Goal: Information Seeking & Learning: Learn about a topic

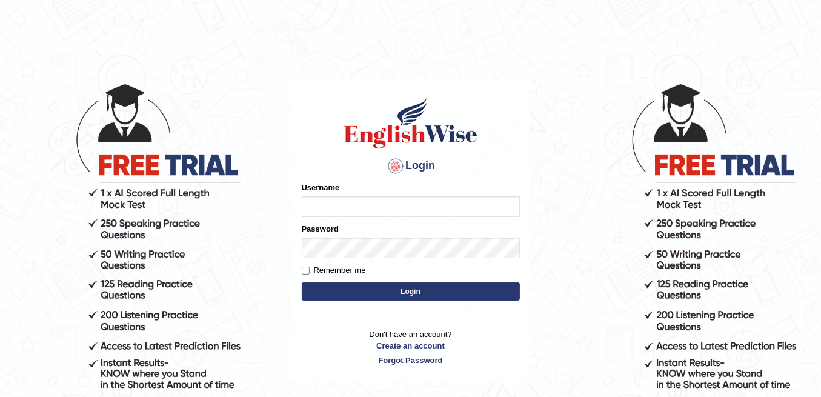
type input "Sidra_86"
click at [302, 271] on input "Remember me" at bounding box center [306, 271] width 8 height 8
checkbox input "true"
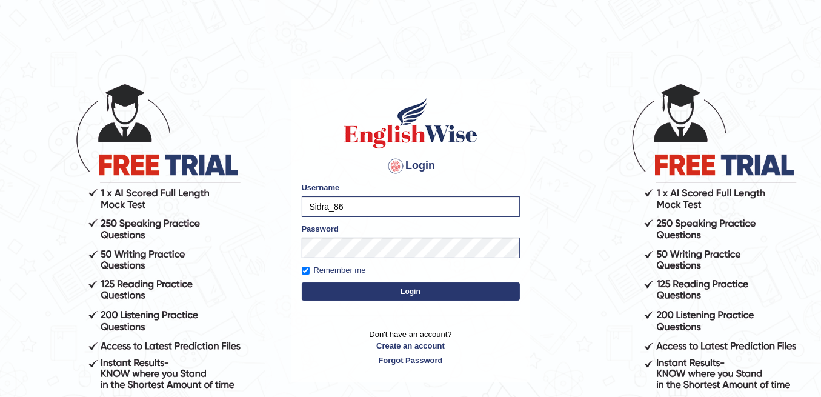
click at [327, 290] on button "Login" at bounding box center [411, 291] width 218 height 18
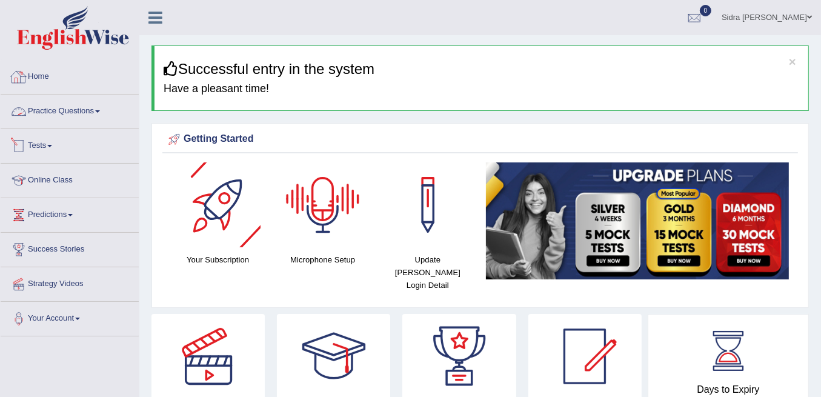
click at [52, 145] on span at bounding box center [49, 146] width 5 height 2
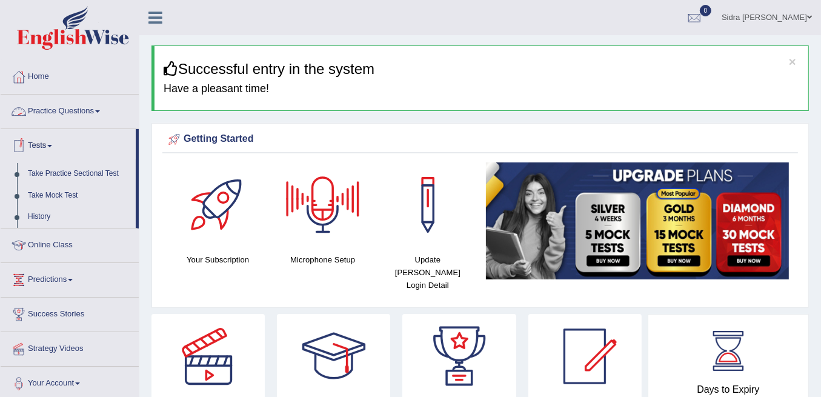
click at [52, 145] on span at bounding box center [49, 146] width 5 height 2
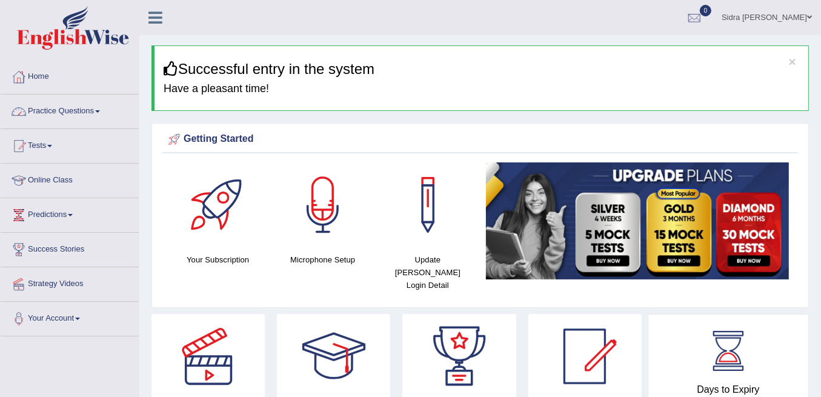
click at [57, 111] on link "Practice Questions" at bounding box center [70, 109] width 138 height 30
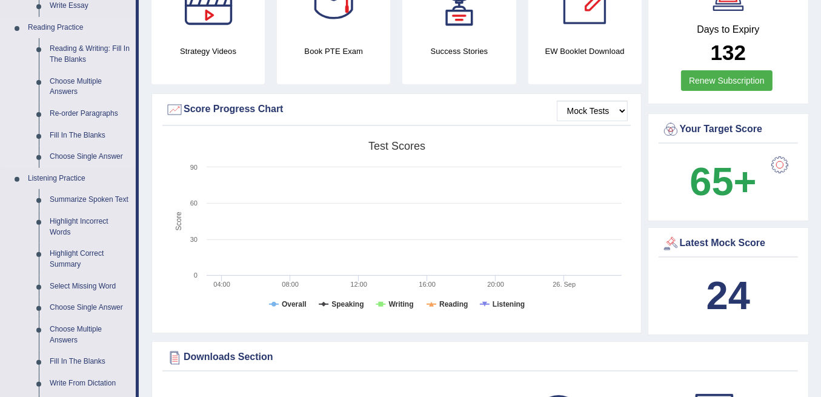
scroll to position [403, 0]
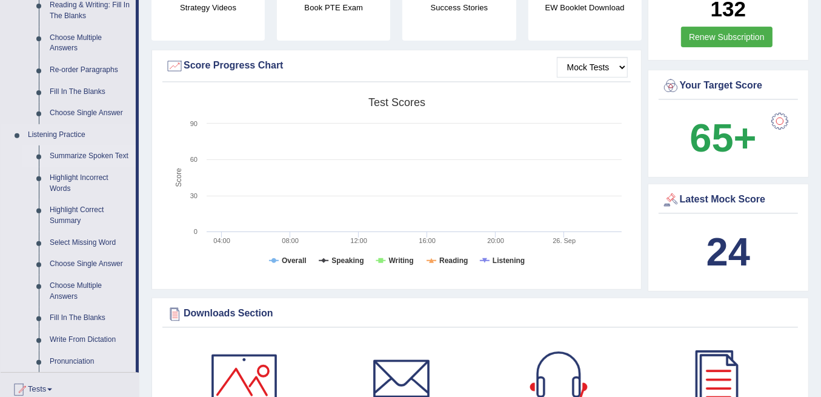
click at [71, 160] on link "Summarize Spoken Text" at bounding box center [89, 156] width 91 height 22
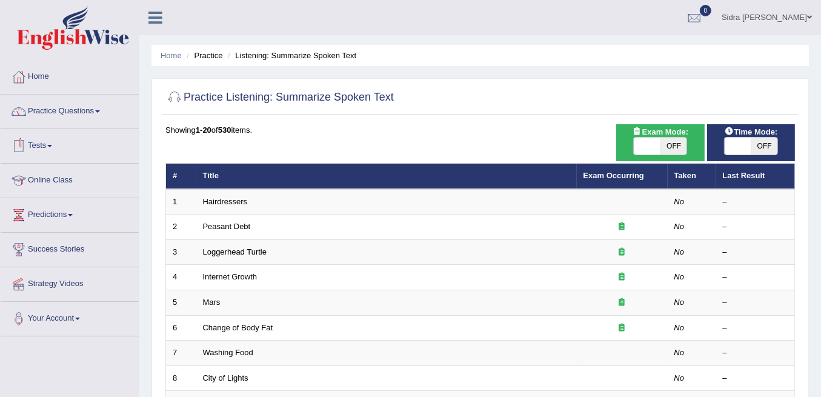
click at [678, 147] on span "OFF" at bounding box center [673, 146] width 27 height 17
checkbox input "true"
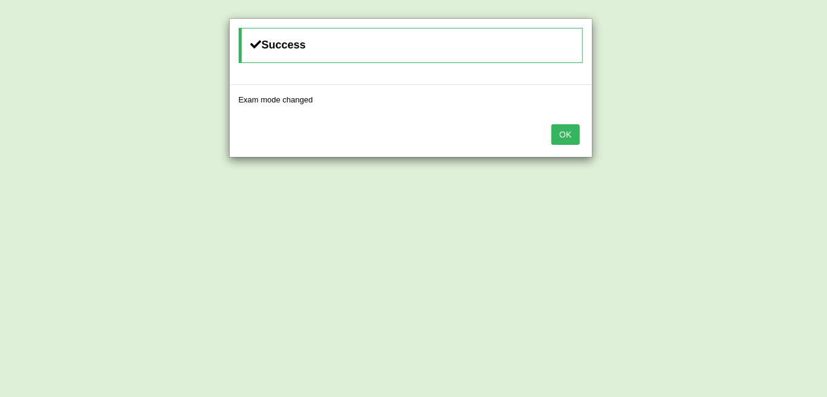
click at [566, 129] on button "OK" at bounding box center [565, 134] width 28 height 21
click at [572, 139] on button "OK" at bounding box center [565, 134] width 28 height 21
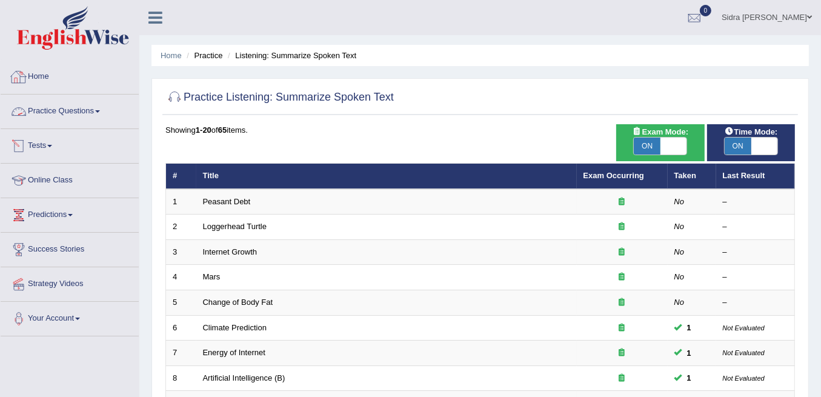
click at [48, 113] on link "Practice Questions" at bounding box center [70, 109] width 138 height 30
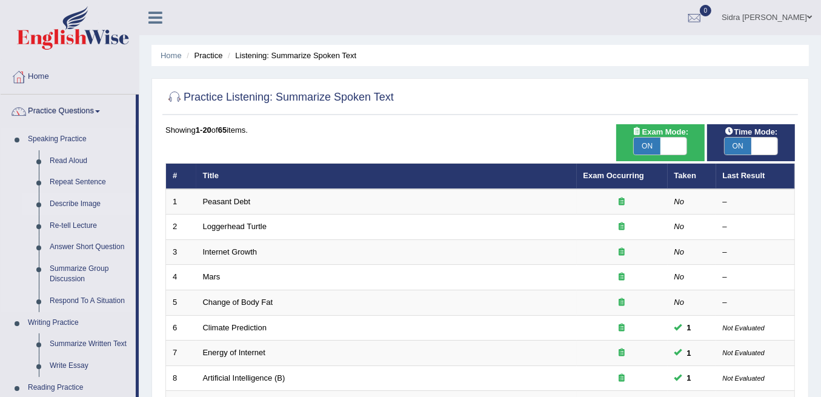
click at [78, 210] on link "Describe Image" at bounding box center [89, 204] width 91 height 22
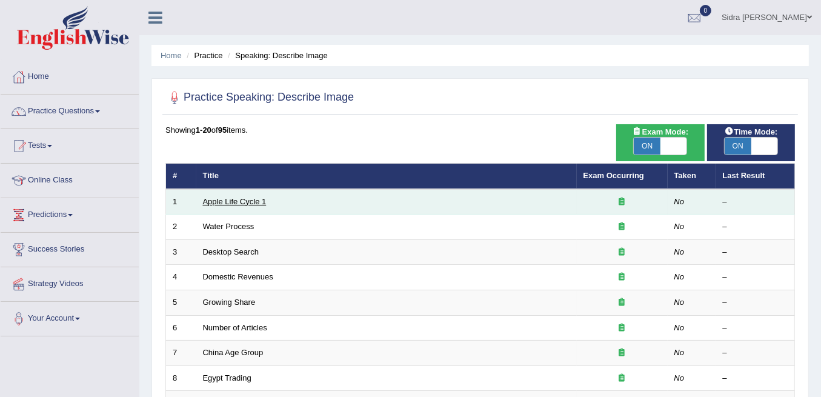
click at [251, 202] on link "Apple Life Cycle 1" at bounding box center [235, 201] width 64 height 9
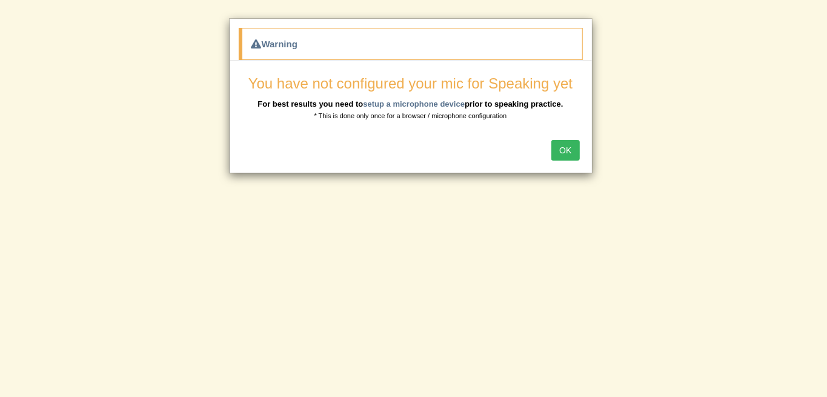
click at [577, 147] on button "OK" at bounding box center [565, 150] width 28 height 21
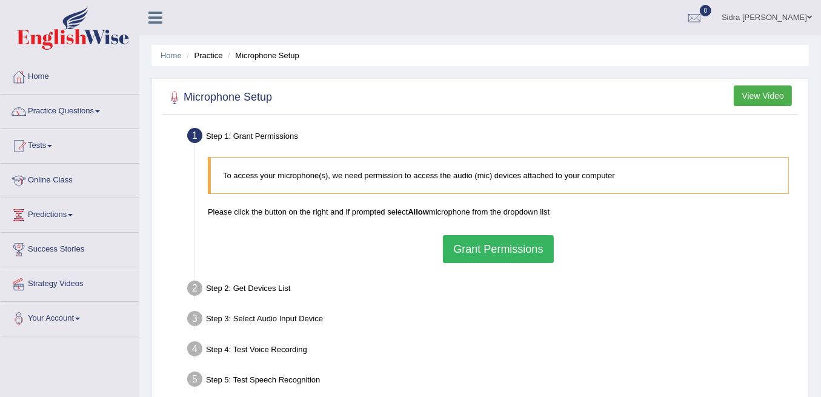
click at [512, 239] on button "Grant Permissions" at bounding box center [498, 249] width 110 height 28
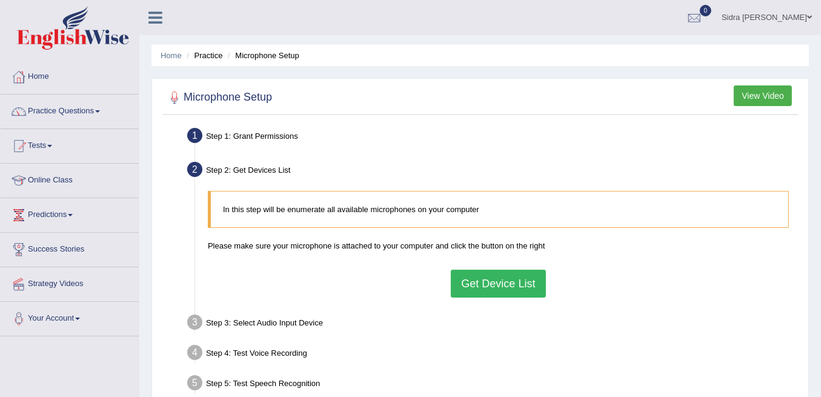
click at [519, 288] on button "Get Device List" at bounding box center [498, 284] width 94 height 28
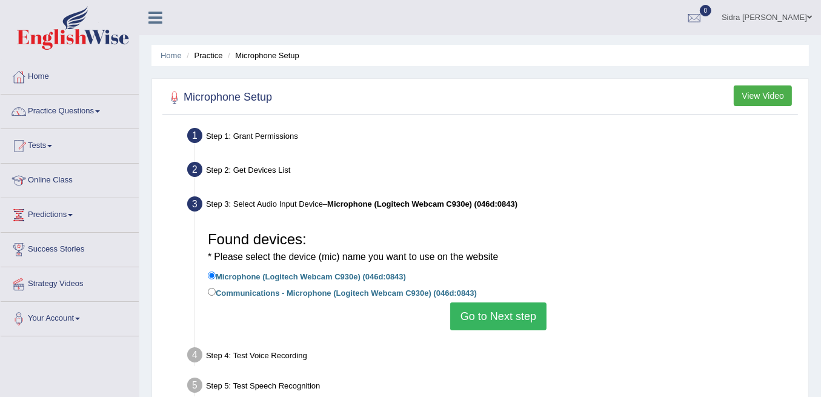
click at [497, 310] on button "Go to Next step" at bounding box center [498, 316] width 96 height 28
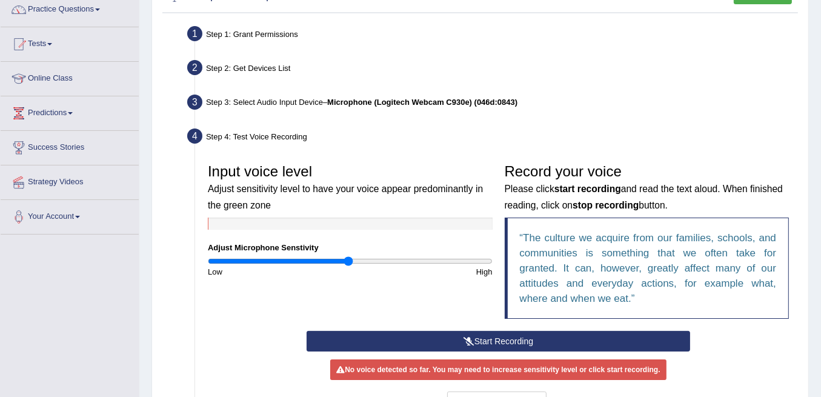
scroll to position [121, 0]
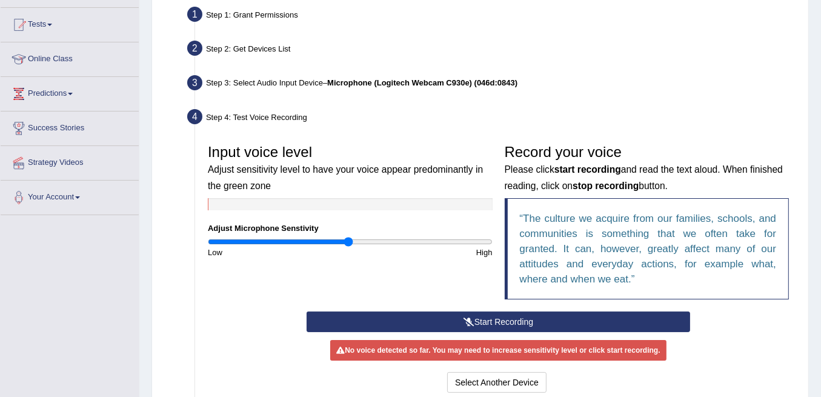
click at [479, 324] on button "Start Recording" at bounding box center [498, 321] width 383 height 21
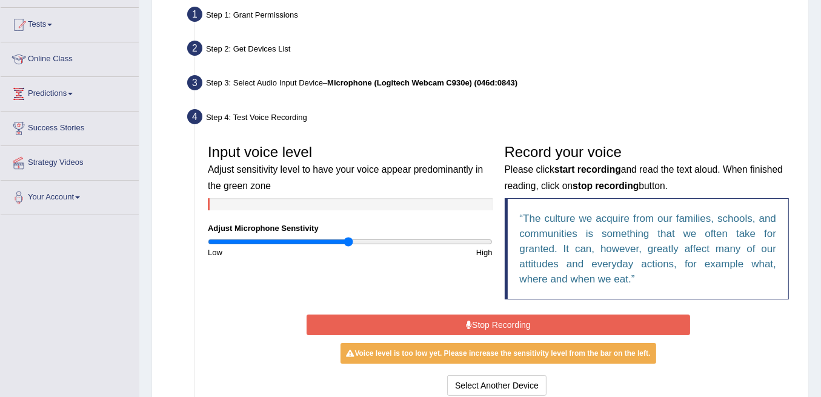
click at [502, 325] on button "Stop Recording" at bounding box center [498, 324] width 383 height 21
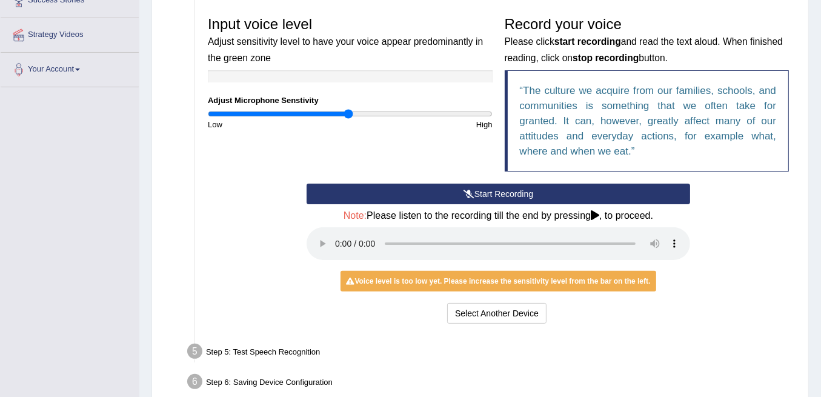
scroll to position [282, 0]
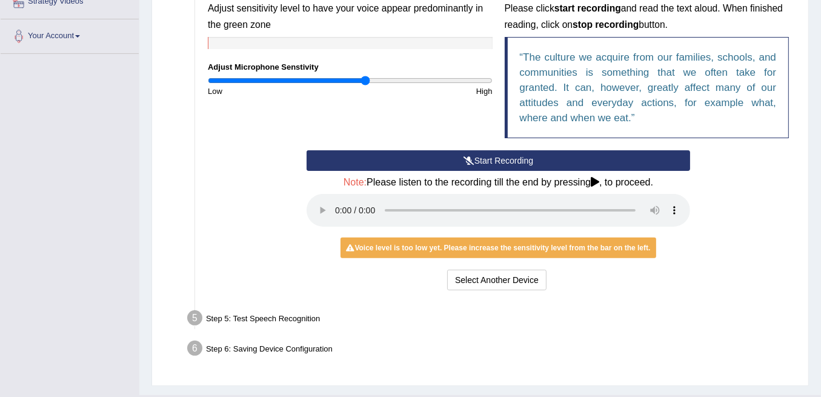
click at [364, 81] on input "range" at bounding box center [350, 81] width 285 height 10
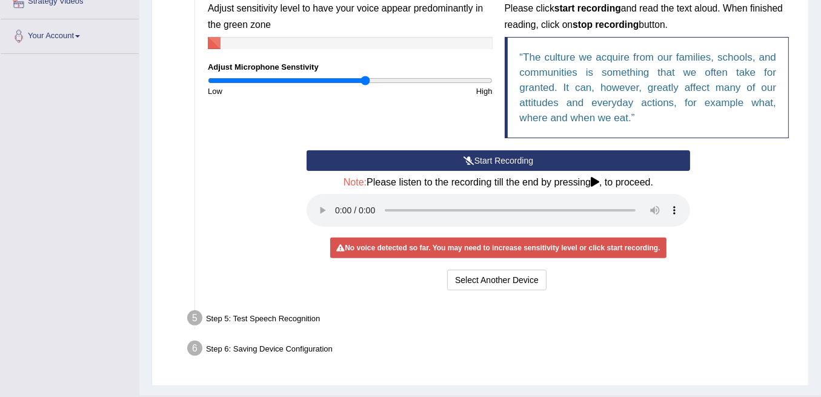
click at [476, 157] on button "Start Recording" at bounding box center [498, 160] width 383 height 21
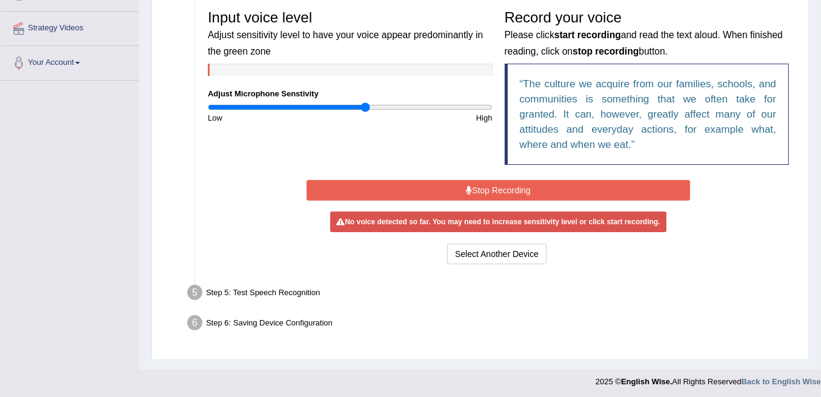
scroll to position [253, 0]
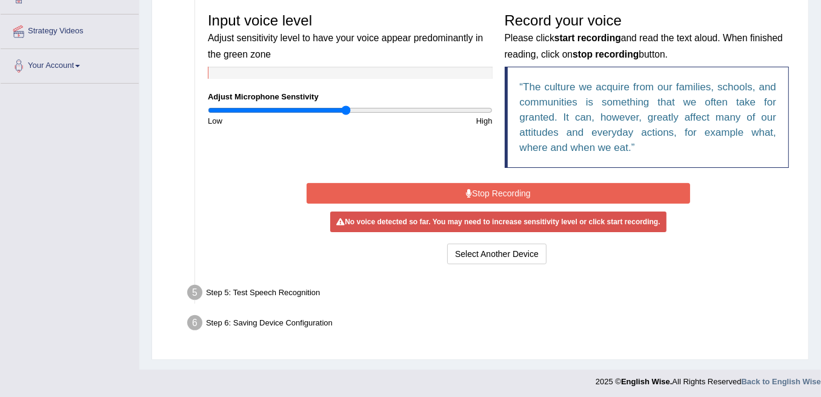
type input "0.98"
click at [345, 111] on input "range" at bounding box center [350, 110] width 285 height 10
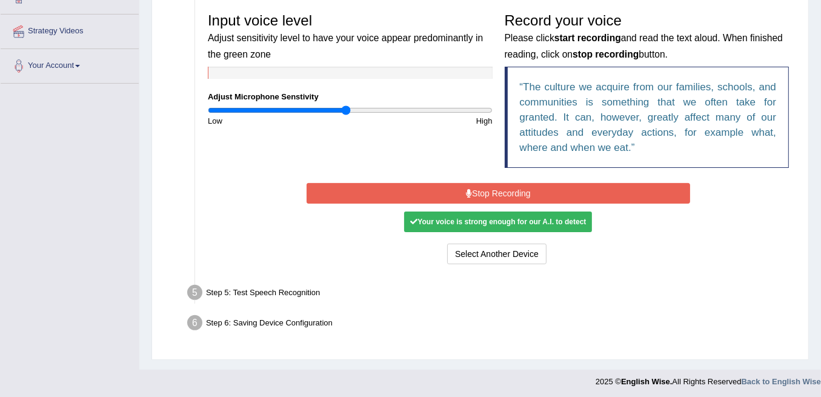
click at [501, 193] on button "Stop Recording" at bounding box center [498, 193] width 383 height 21
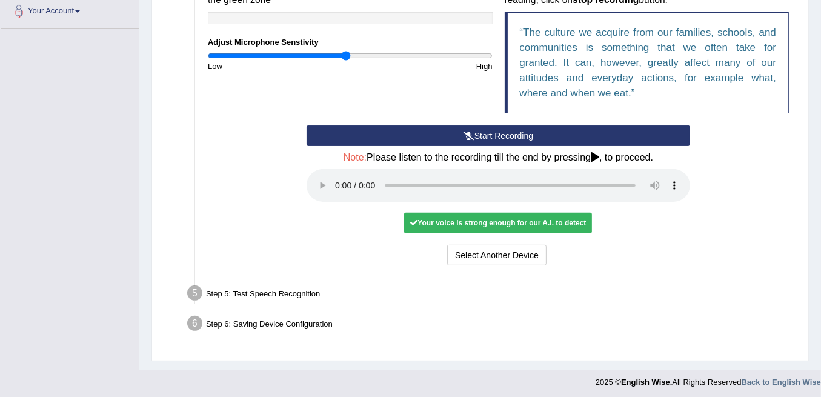
scroll to position [308, 0]
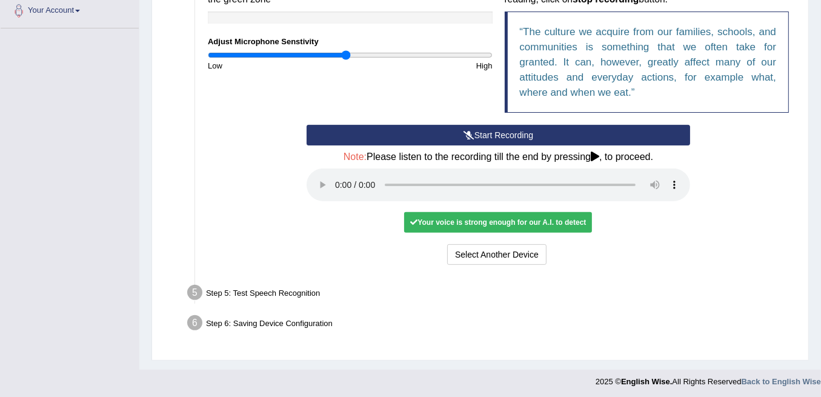
click at [528, 222] on div "Your voice is strong enough for our A.I. to detect" at bounding box center [498, 222] width 188 height 21
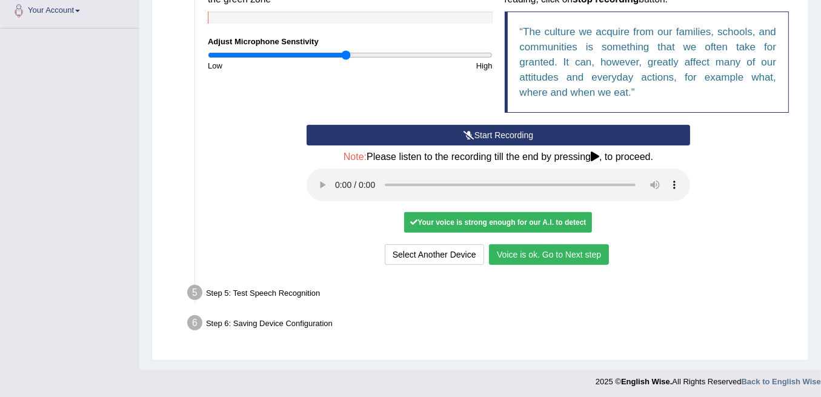
click at [540, 250] on button "Voice is ok. Go to Next step" at bounding box center [549, 254] width 120 height 21
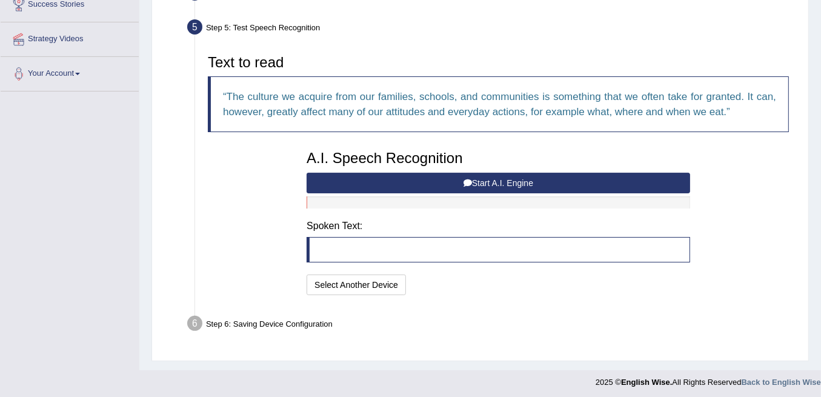
scroll to position [245, 0]
click at [514, 181] on button "Start A.I. Engine" at bounding box center [498, 183] width 383 height 21
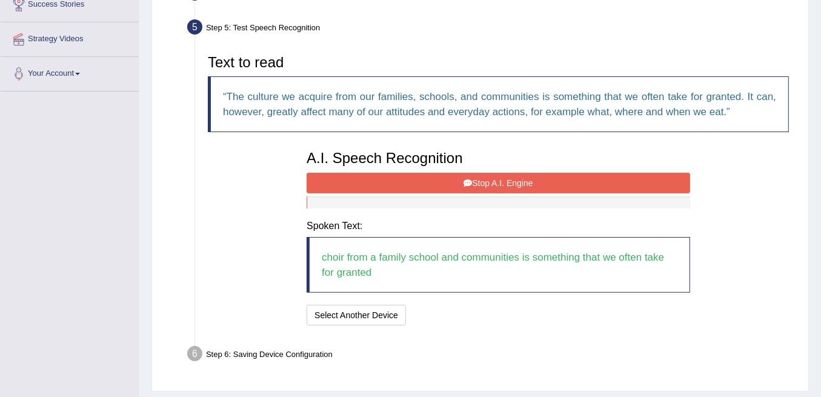
click at [512, 176] on button "Stop A.I. Engine" at bounding box center [498, 183] width 383 height 21
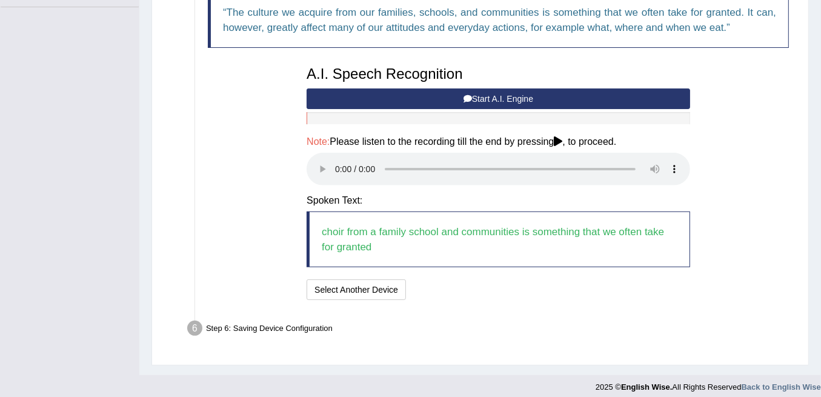
scroll to position [334, 0]
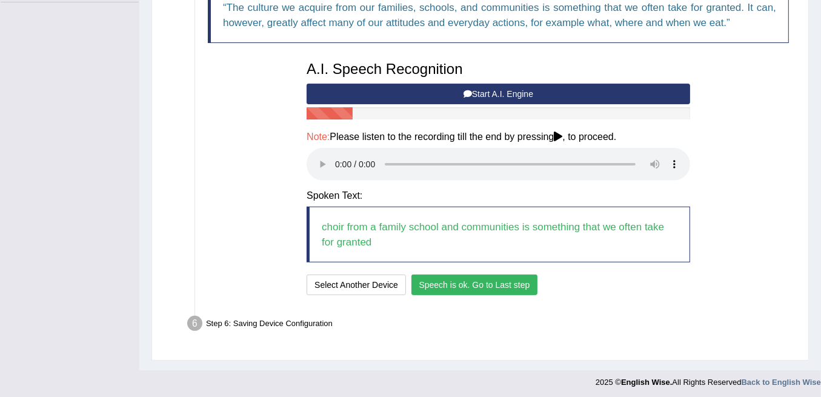
click at [453, 290] on button "Speech is ok. Go to Last step" at bounding box center [474, 284] width 127 height 21
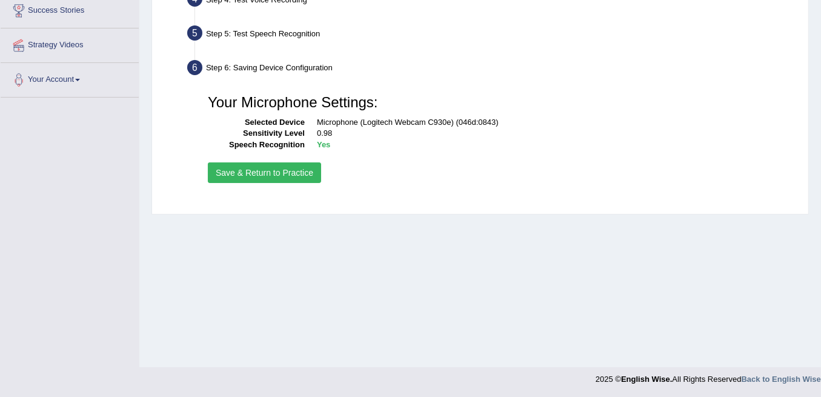
click at [288, 173] on button "Save & Return to Practice" at bounding box center [264, 172] width 113 height 21
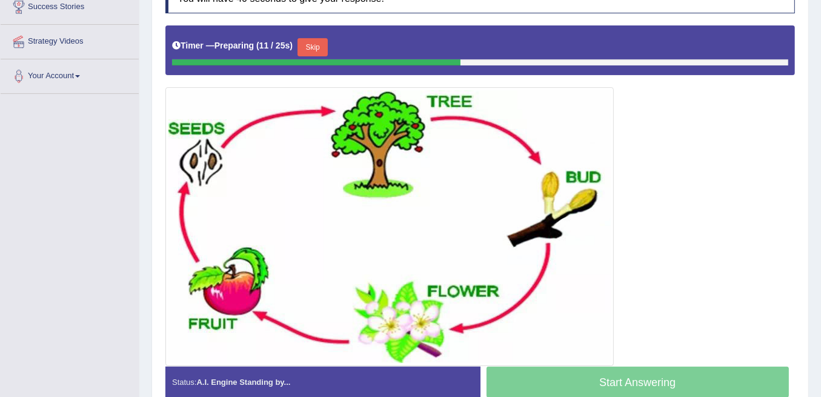
scroll to position [282, 0]
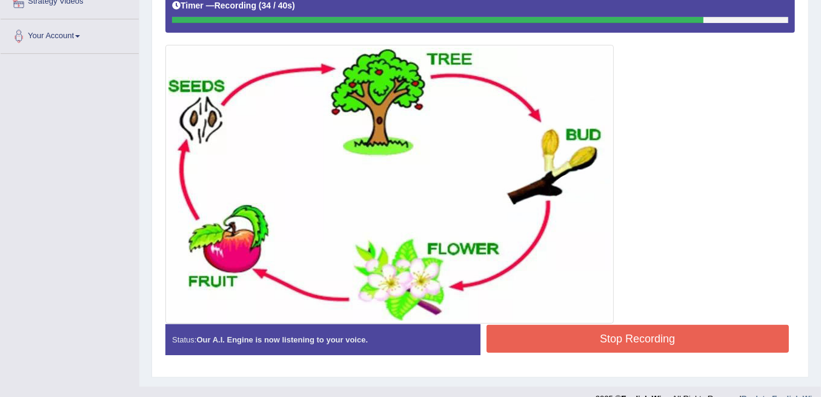
click at [599, 333] on button "Stop Recording" at bounding box center [637, 339] width 303 height 28
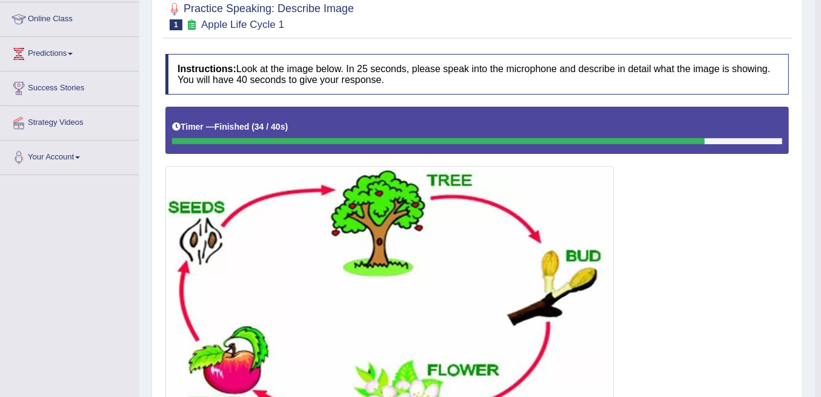
scroll to position [0, 0]
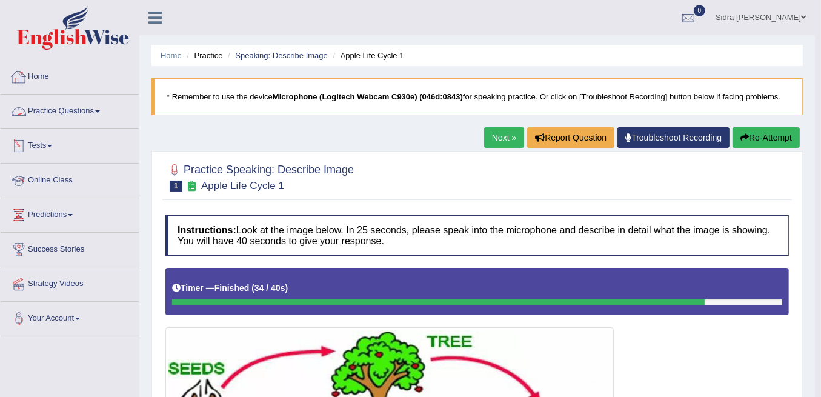
click at [51, 108] on link "Practice Questions" at bounding box center [70, 109] width 138 height 30
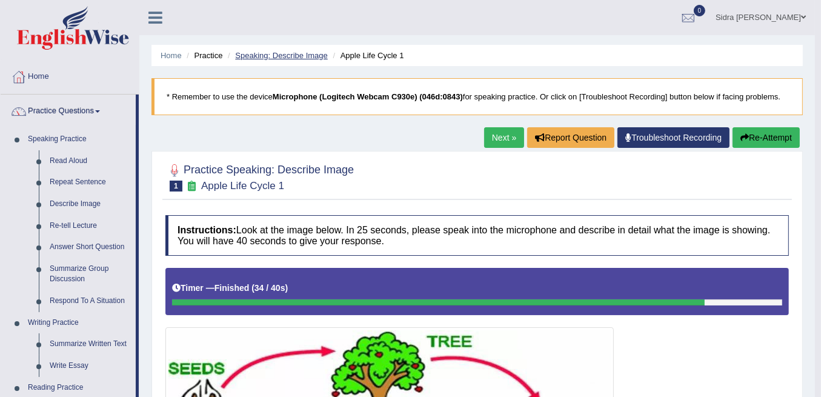
click at [277, 56] on link "Speaking: Describe Image" at bounding box center [281, 55] width 92 height 9
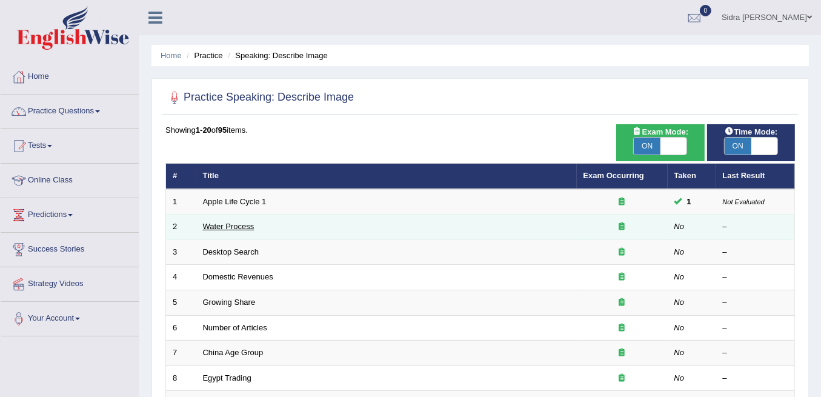
click at [246, 227] on link "Water Process" at bounding box center [228, 226] width 51 height 9
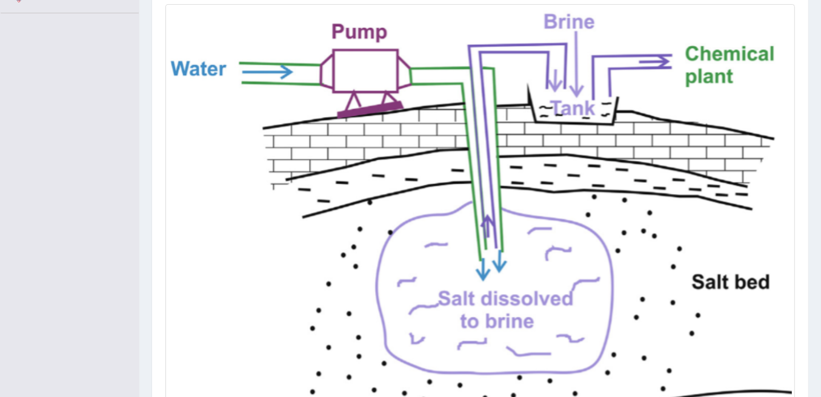
scroll to position [444, 0]
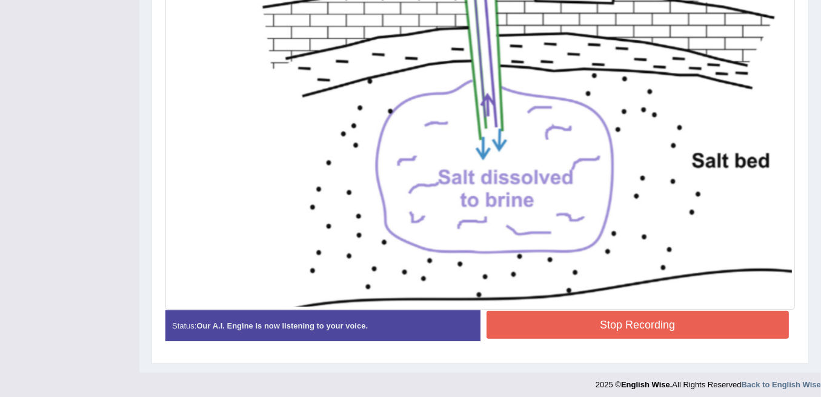
click at [596, 327] on button "Stop Recording" at bounding box center [637, 325] width 303 height 28
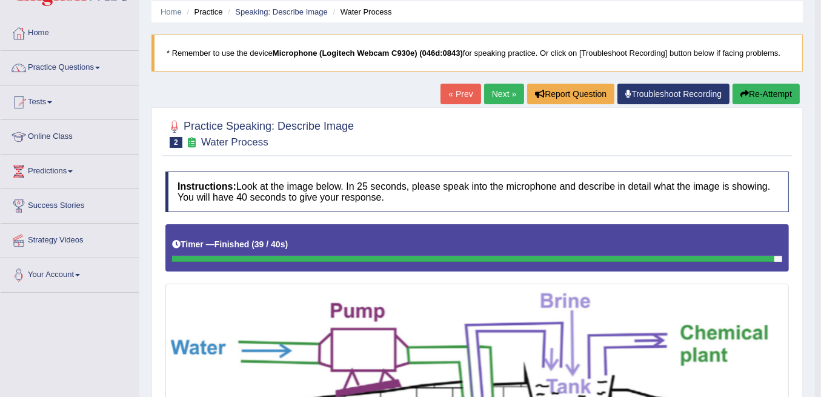
scroll to position [42, 0]
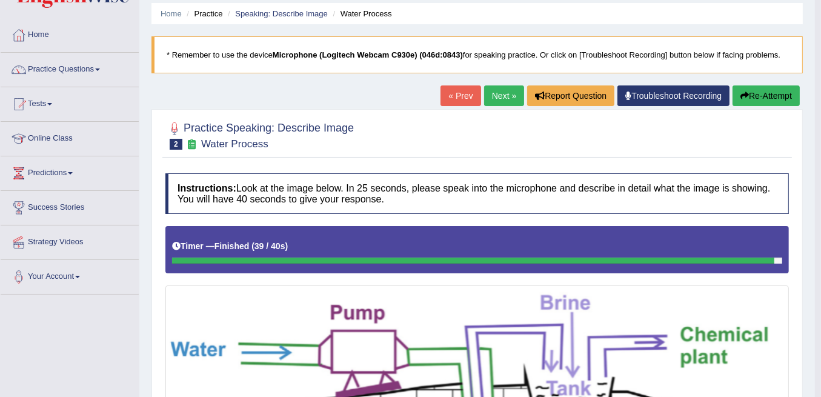
click at [759, 96] on button "Re-Attempt" at bounding box center [765, 95] width 67 height 21
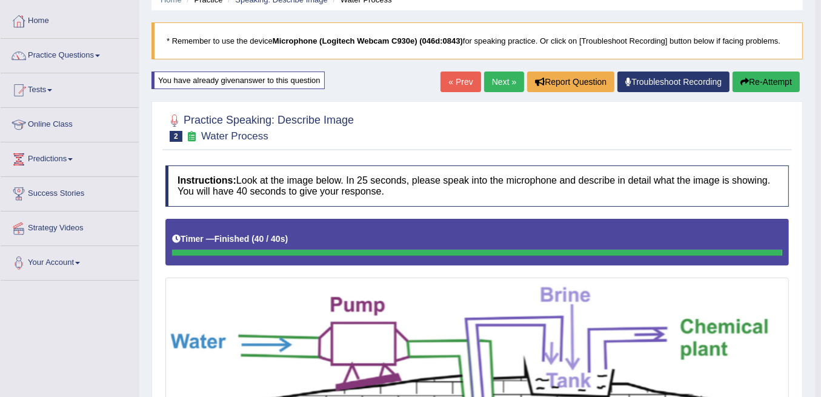
scroll to position [36, 0]
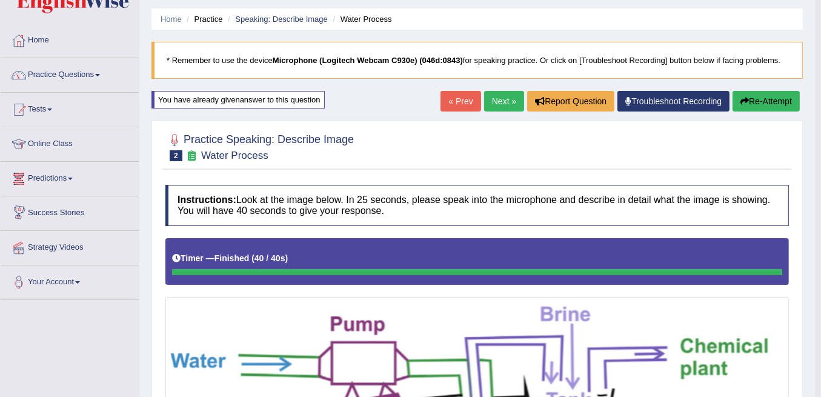
click at [44, 207] on link "Success Stories" at bounding box center [70, 211] width 138 height 30
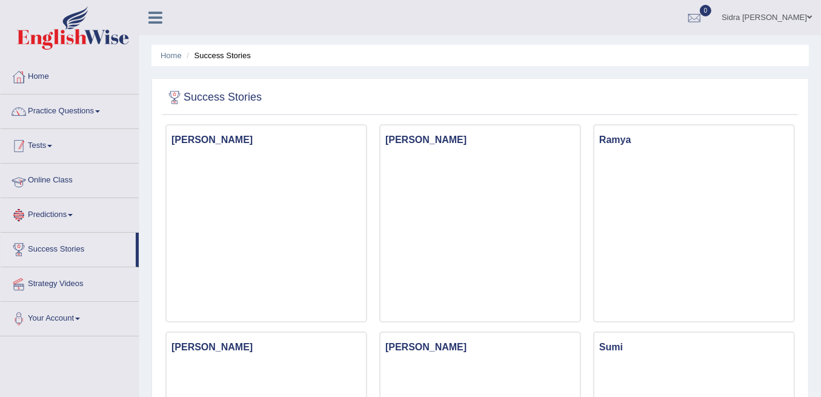
click at [45, 140] on link "Tests" at bounding box center [70, 144] width 138 height 30
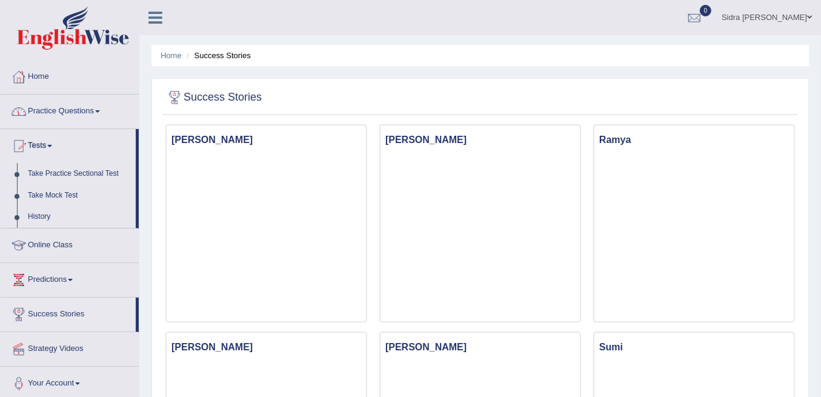
click at [60, 110] on link "Practice Questions" at bounding box center [70, 109] width 138 height 30
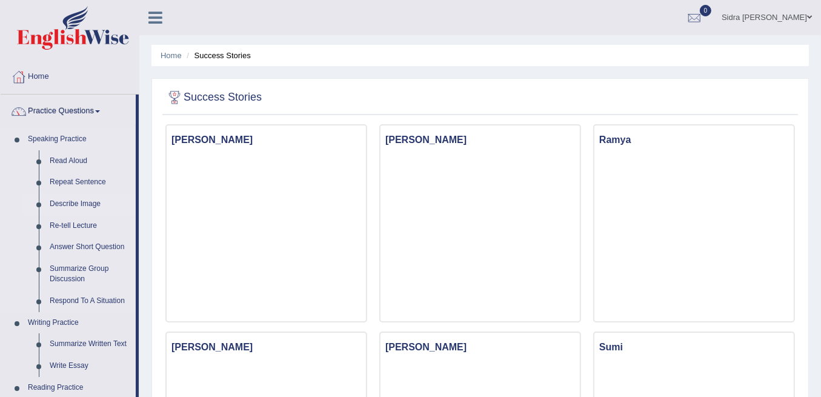
click at [76, 198] on link "Describe Image" at bounding box center [89, 204] width 91 height 22
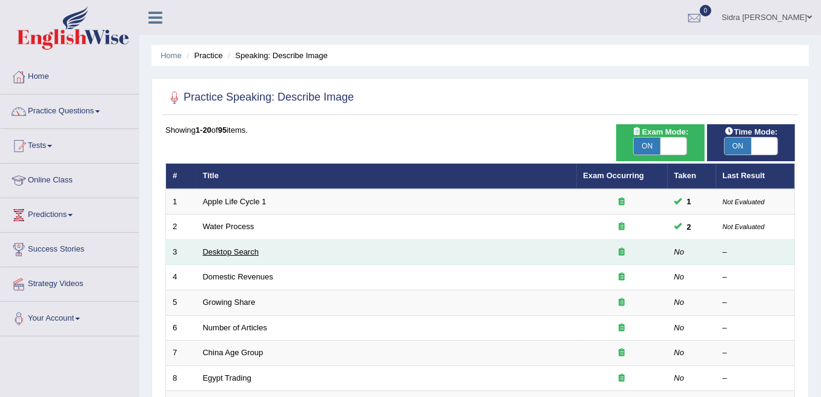
click at [238, 250] on link "Desktop Search" at bounding box center [231, 251] width 56 height 9
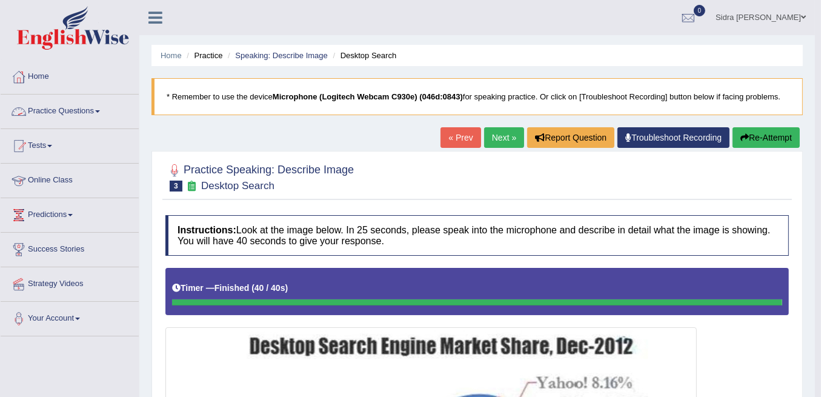
click at [504, 133] on link "Next »" at bounding box center [504, 137] width 40 height 21
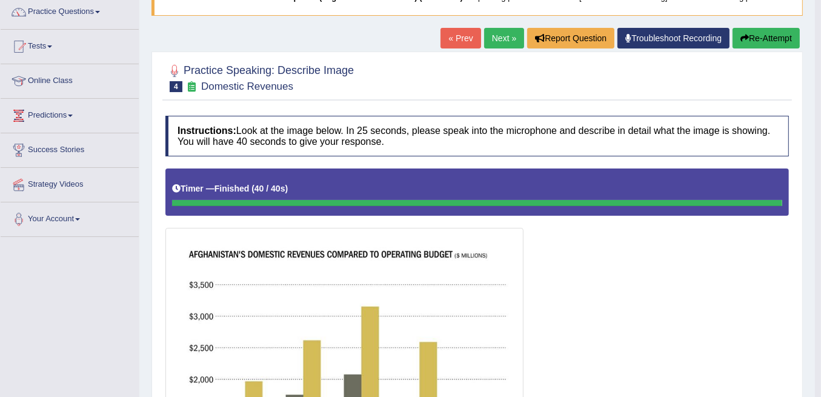
scroll to position [98, 0]
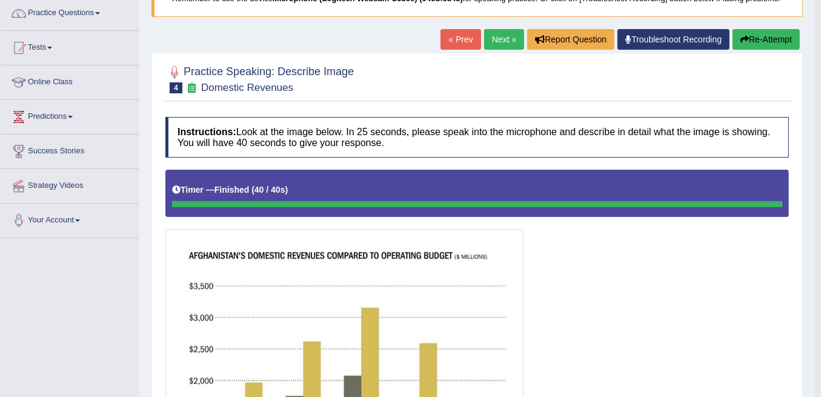
click at [499, 43] on link "Next »" at bounding box center [504, 39] width 40 height 21
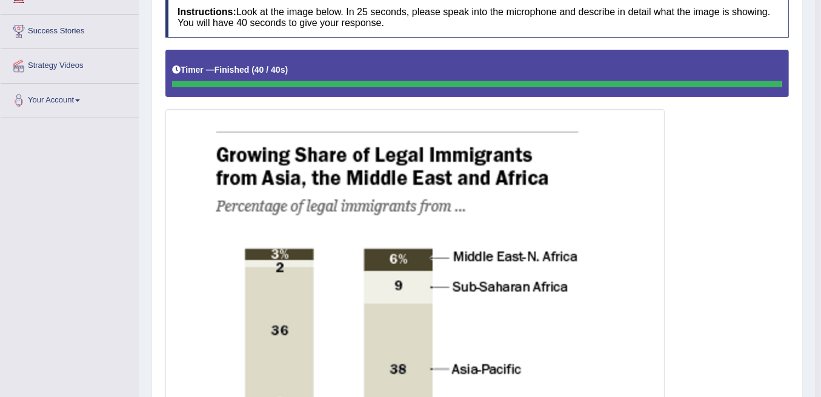
scroll to position [121, 0]
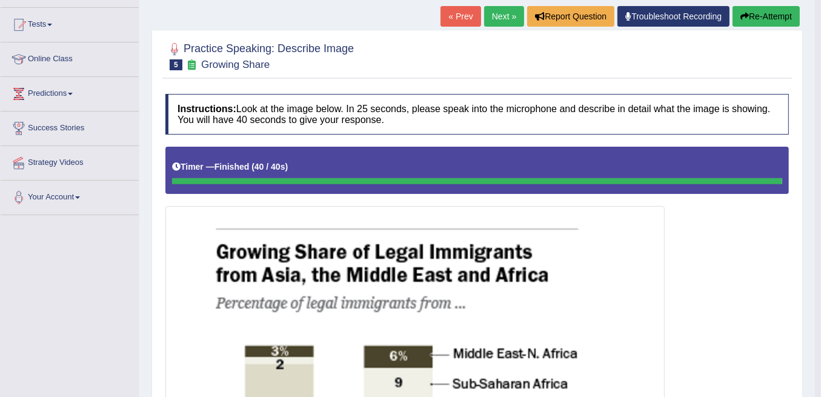
click at [496, 18] on link "Next »" at bounding box center [504, 16] width 40 height 21
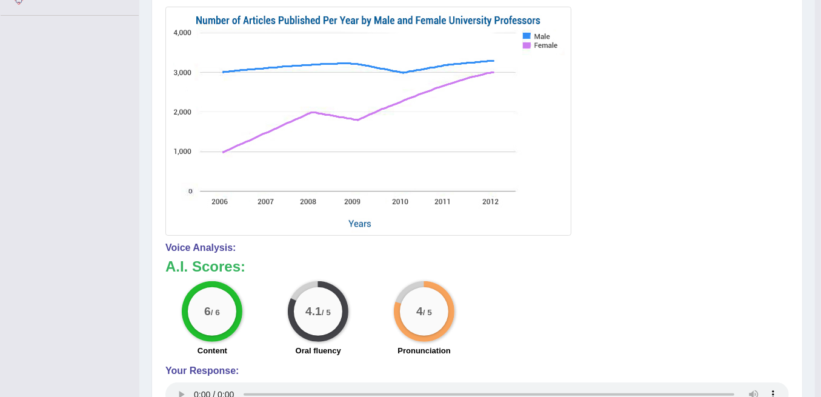
scroll to position [118, 0]
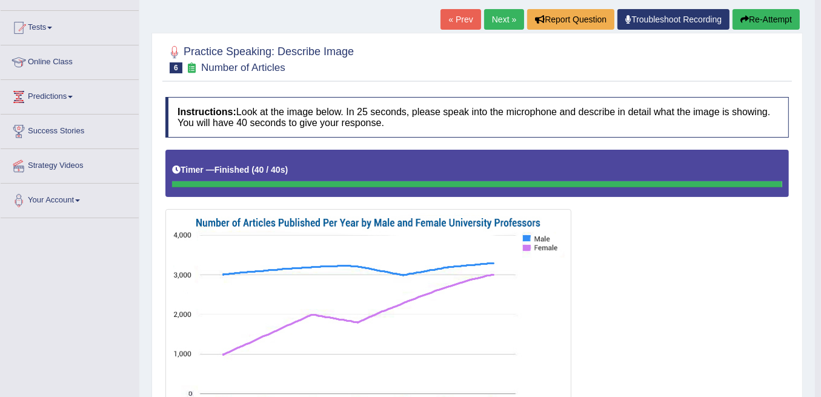
click at [496, 18] on link "Next »" at bounding box center [504, 19] width 40 height 21
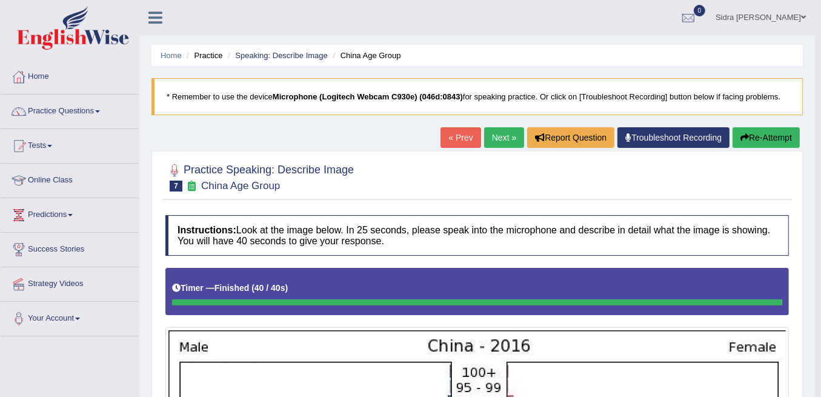
click at [503, 138] on link "Next »" at bounding box center [504, 137] width 40 height 21
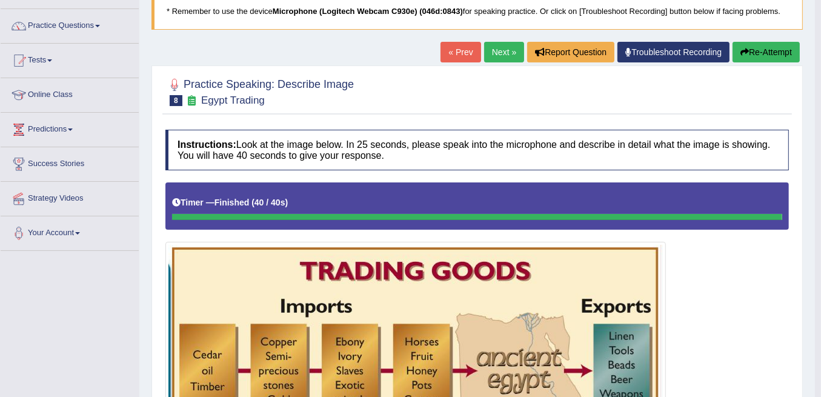
scroll to position [85, 0]
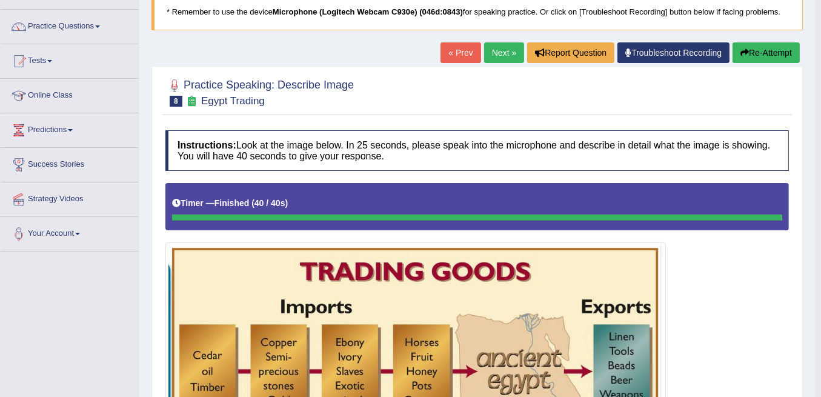
click at [500, 52] on link "Next »" at bounding box center [504, 52] width 40 height 21
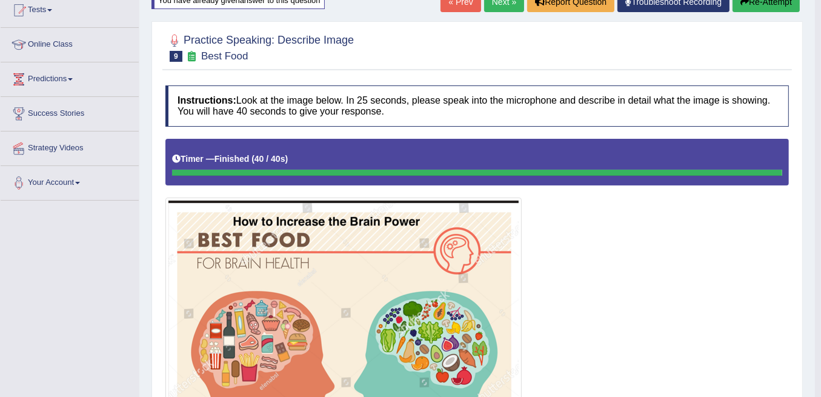
scroll to position [131, 0]
